Goal: Task Accomplishment & Management: Complete application form

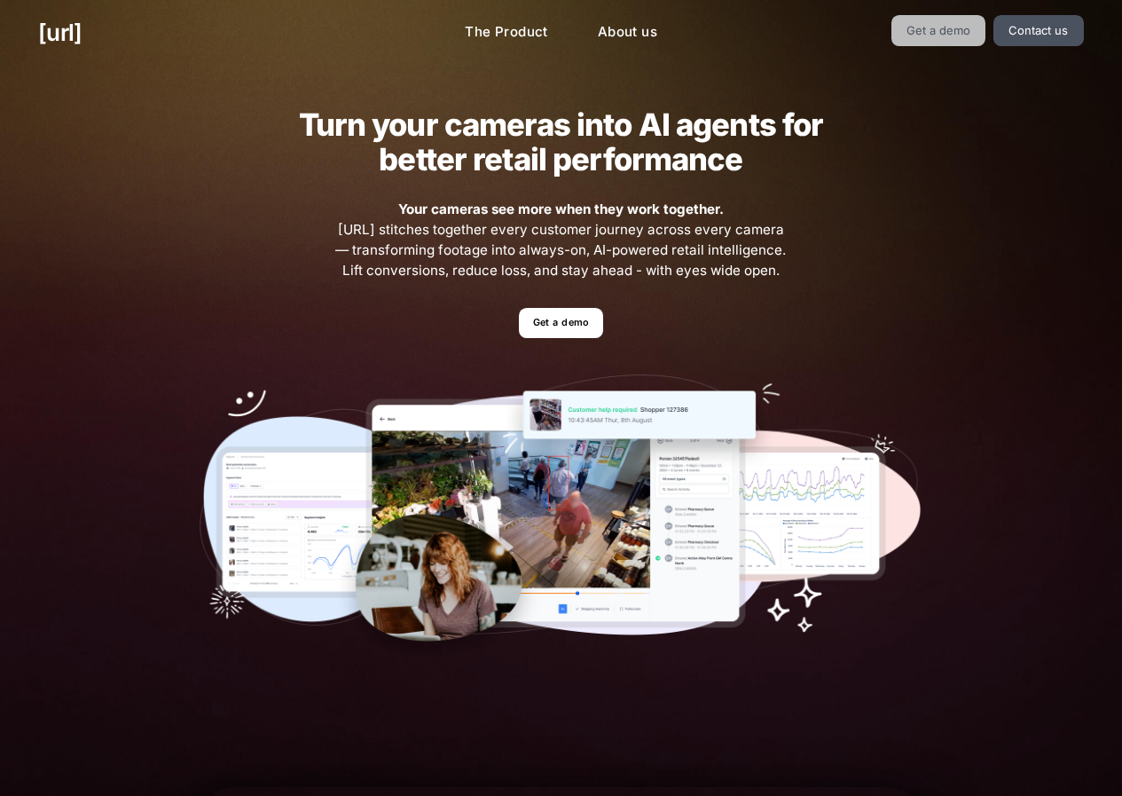
click at [925, 38] on link "Get a demo" at bounding box center [939, 30] width 95 height 31
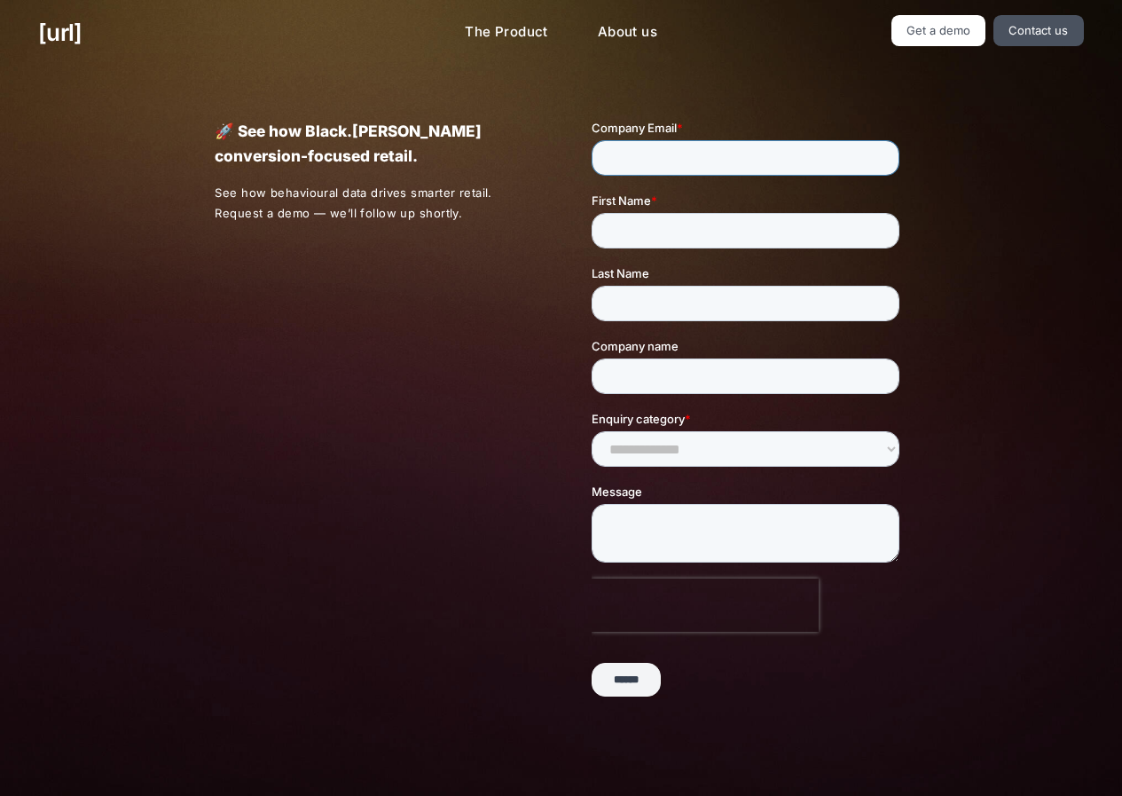
click at [685, 153] on input "Company Email *" at bounding box center [746, 157] width 308 height 35
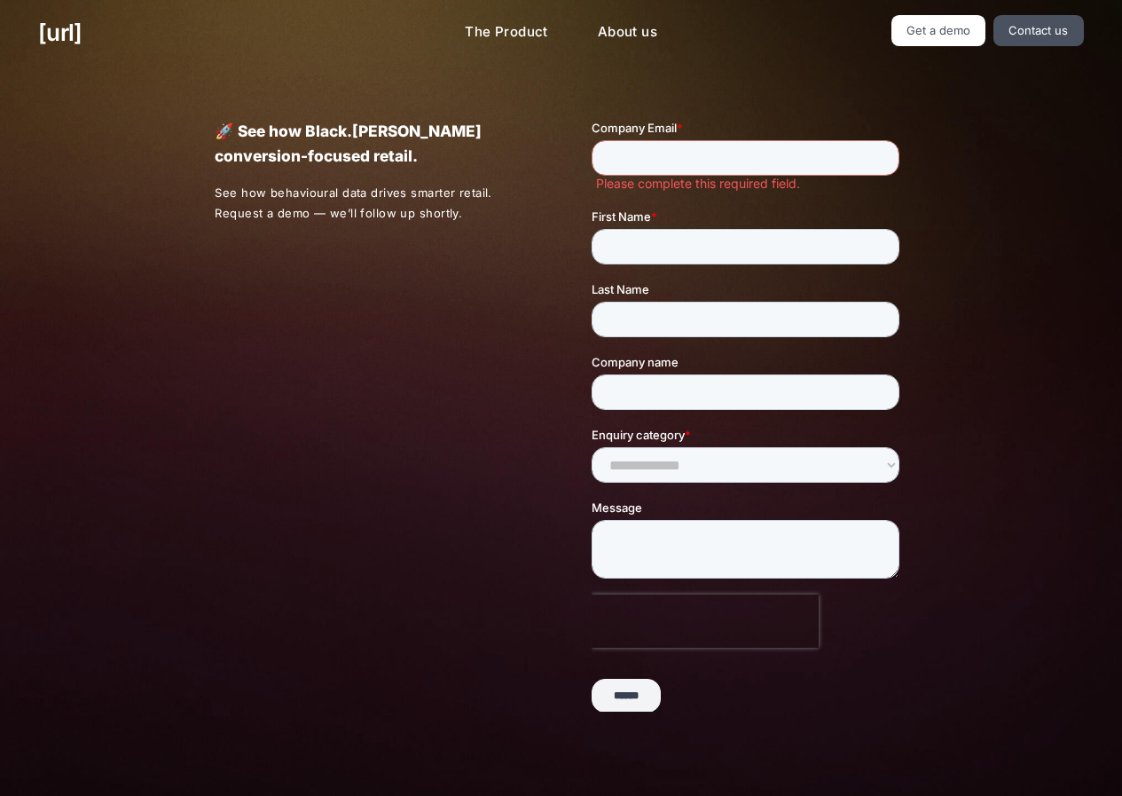
click at [679, 193] on form "**********" at bounding box center [749, 423] width 315 height 609
click at [679, 232] on input "First Name *" at bounding box center [746, 246] width 308 height 35
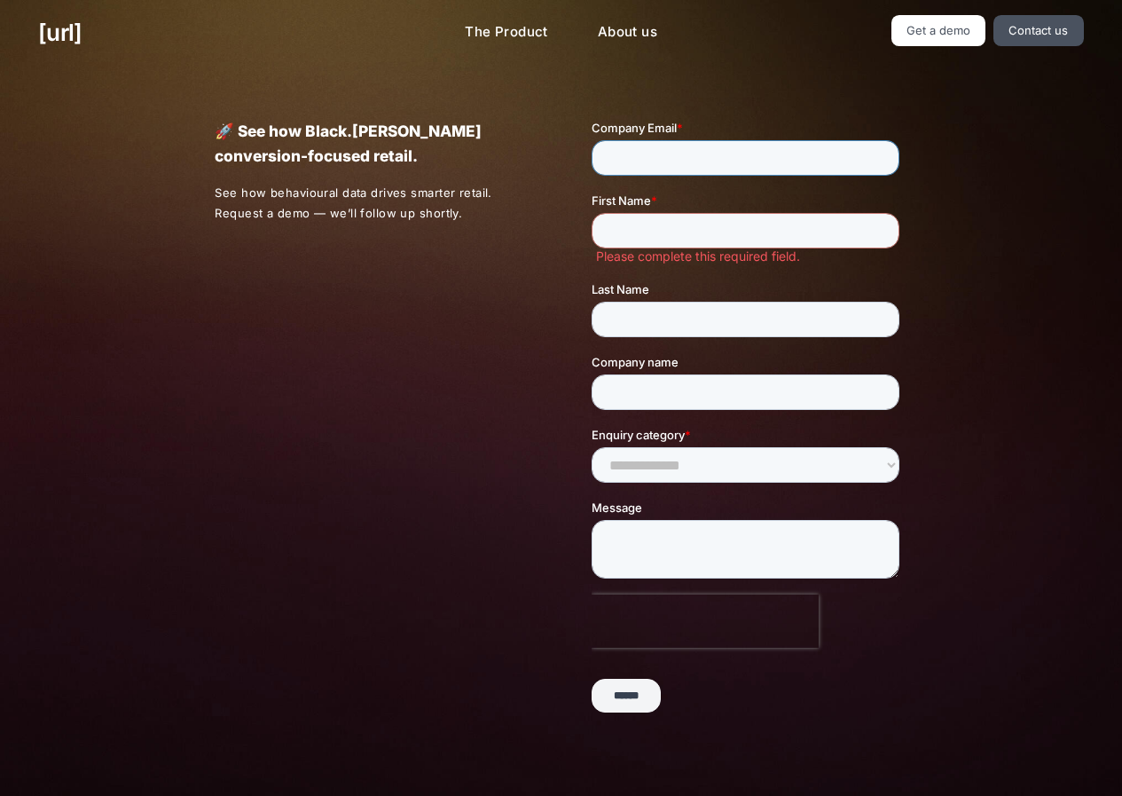
click at [671, 154] on input "Company Email *" at bounding box center [746, 157] width 308 height 35
click at [932, 32] on link "Get a demo" at bounding box center [939, 30] width 95 height 31
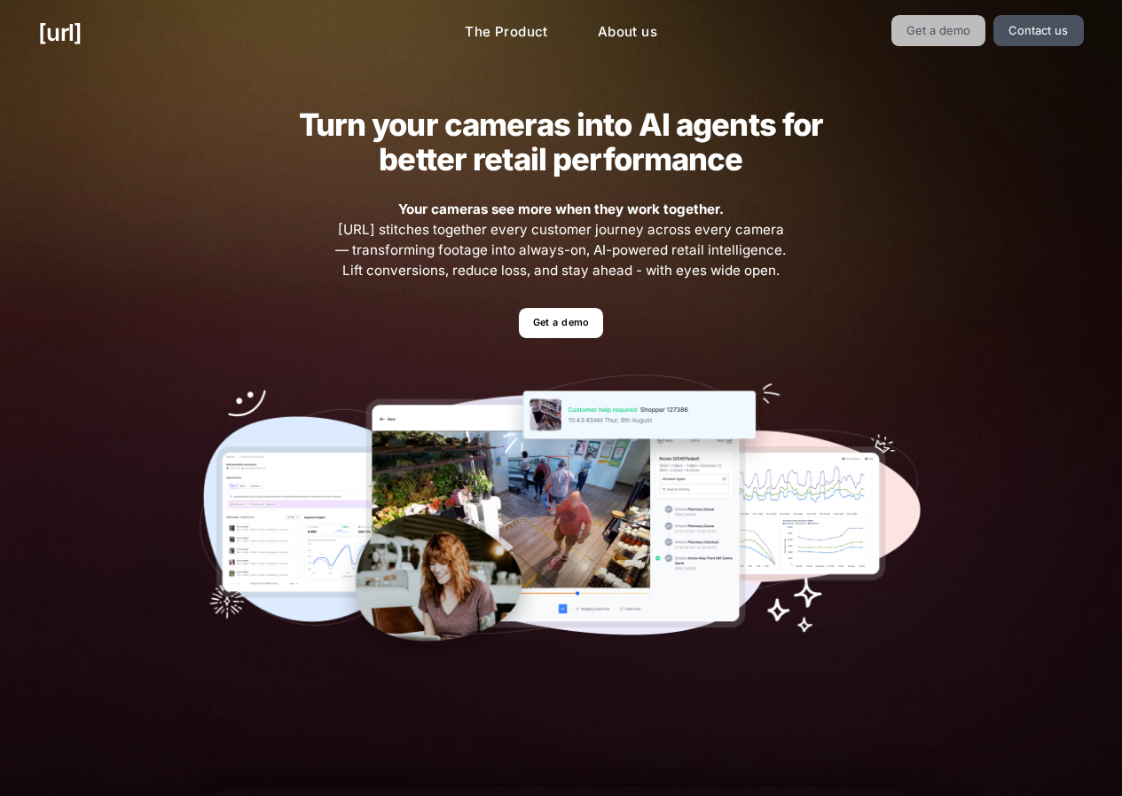
click at [955, 17] on link "Get a demo" at bounding box center [939, 30] width 95 height 31
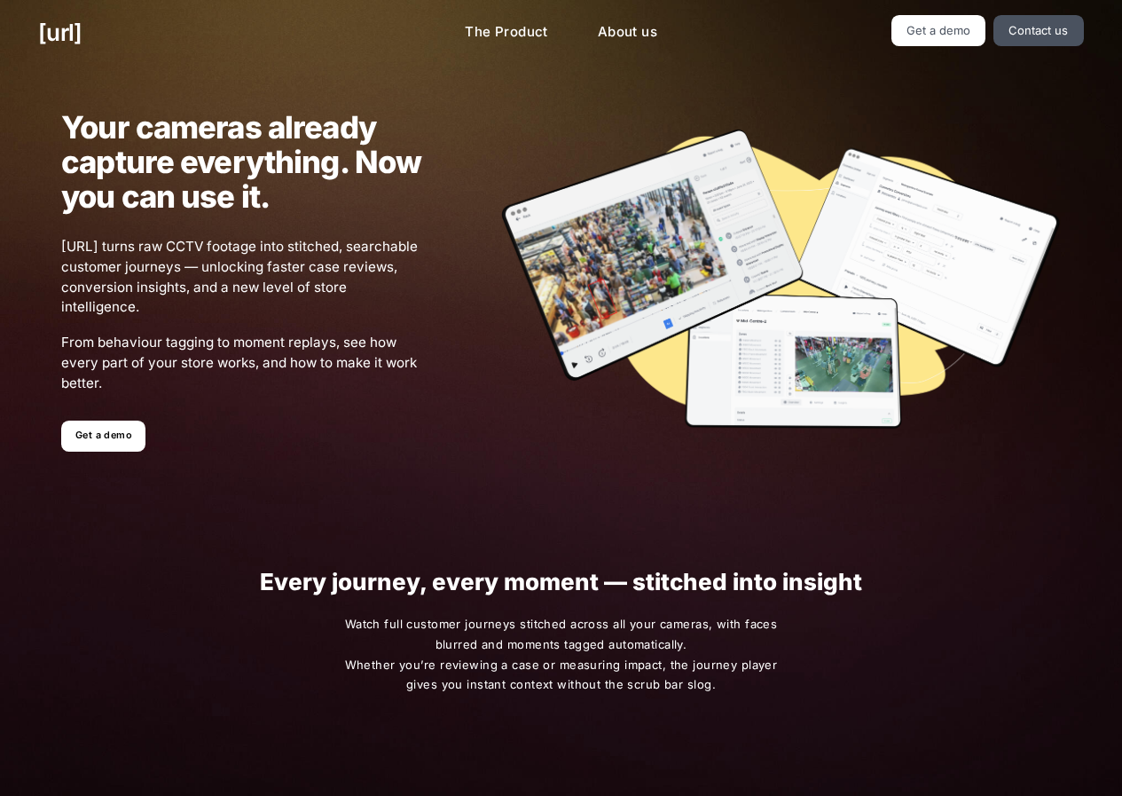
click at [530, 460] on div "Your cameras already capture everything. Now you can use it. [URL] turns raw CC…" at bounding box center [561, 280] width 1076 height 403
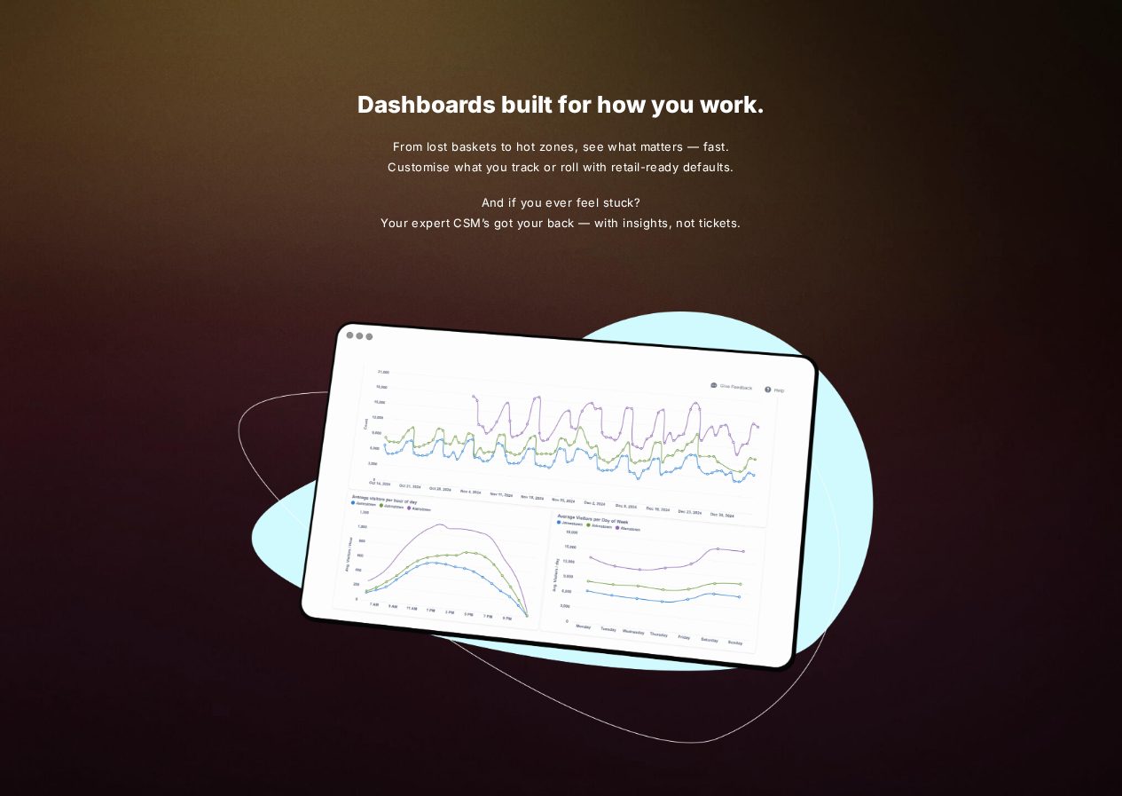
scroll to position [1593, 0]
